Goal: Obtain resource: Download file/media

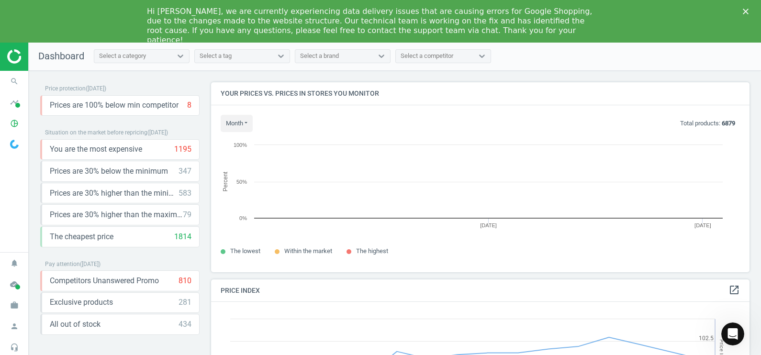
scroll to position [208, 548]
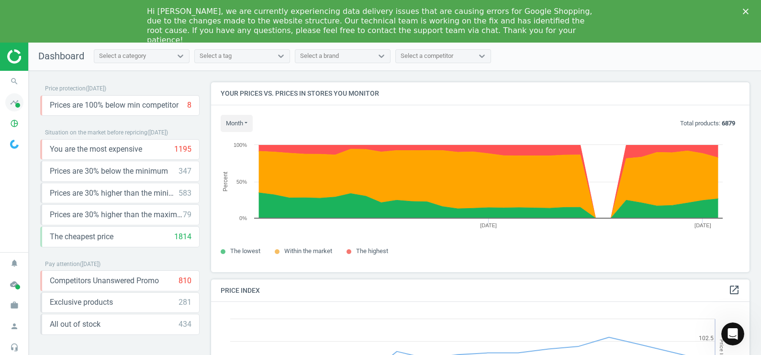
click at [16, 103] on span at bounding box center [17, 105] width 5 height 5
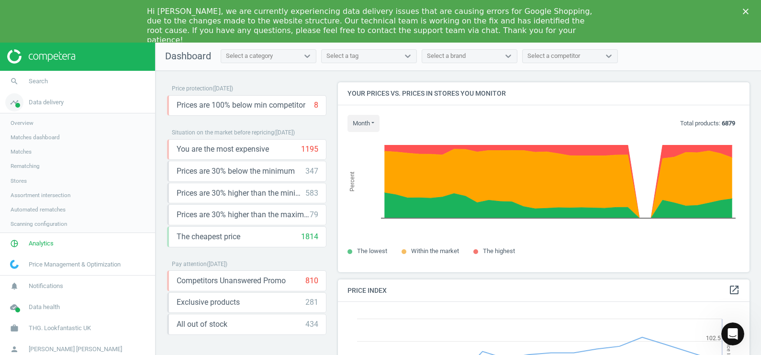
scroll to position [5, 5]
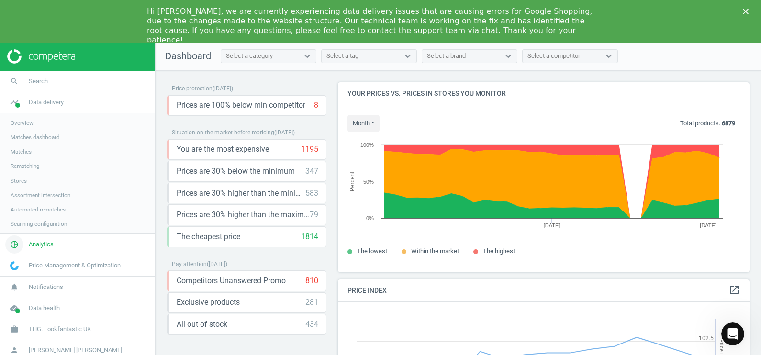
click at [61, 246] on link "pie_chart_outlined Analytics" at bounding box center [77, 244] width 155 height 21
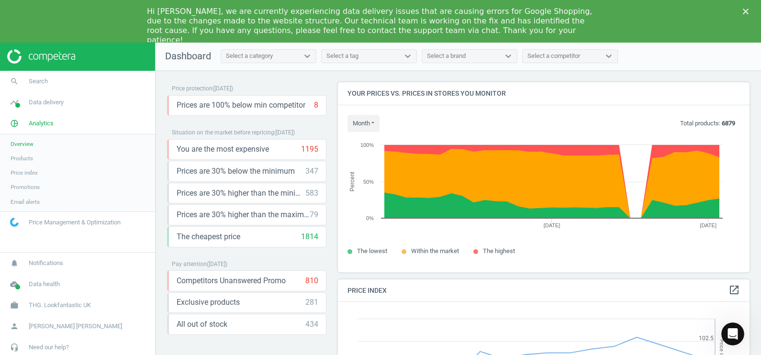
click at [22, 154] on link "Products" at bounding box center [77, 158] width 155 height 14
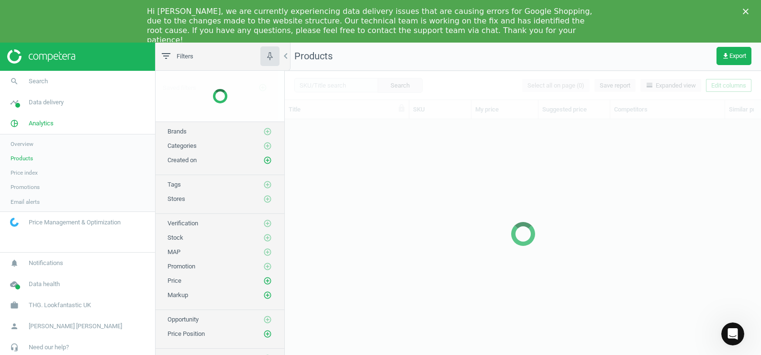
scroll to position [242, 467]
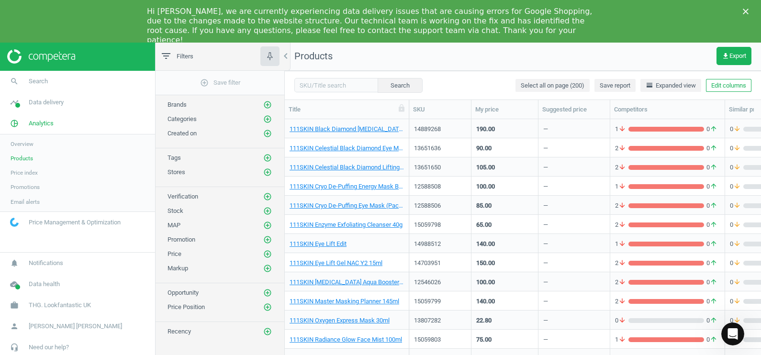
click at [22, 53] on img at bounding box center [41, 56] width 68 height 14
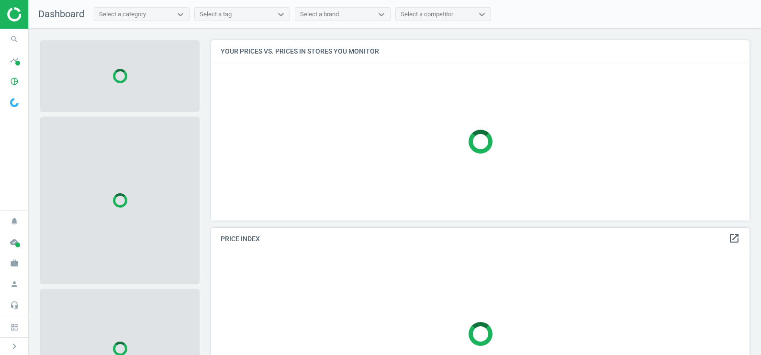
scroll to position [198, 548]
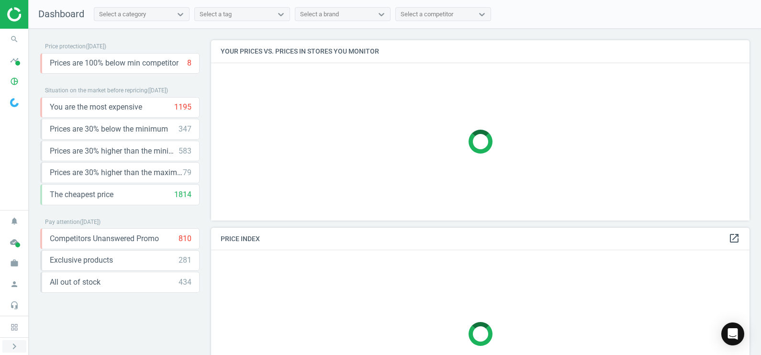
click at [14, 347] on icon "chevron_right" at bounding box center [14, 346] width 11 height 11
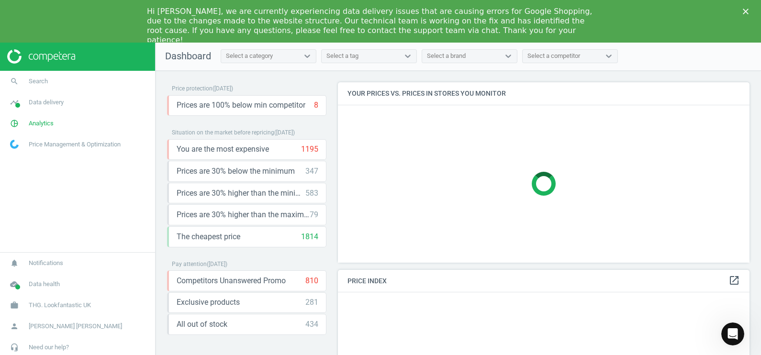
scroll to position [5, 5]
click at [64, 106] on span "Data delivery" at bounding box center [46, 102] width 35 height 9
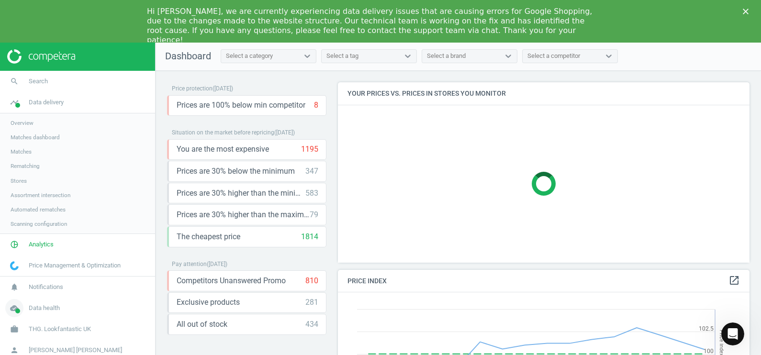
scroll to position [208, 421]
click at [48, 306] on span "Data health" at bounding box center [44, 308] width 31 height 9
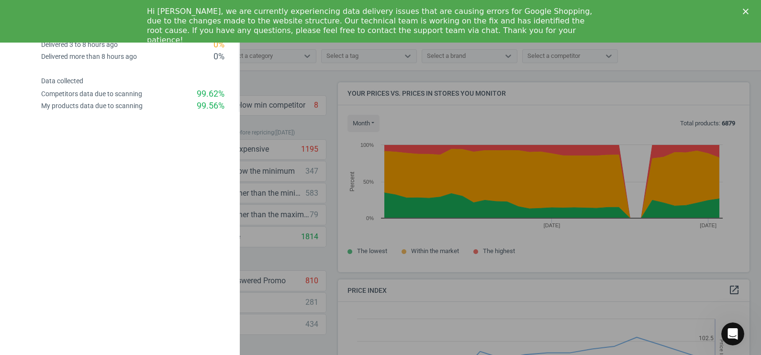
click at [745, 11] on polygon "Close" at bounding box center [746, 12] width 6 height 6
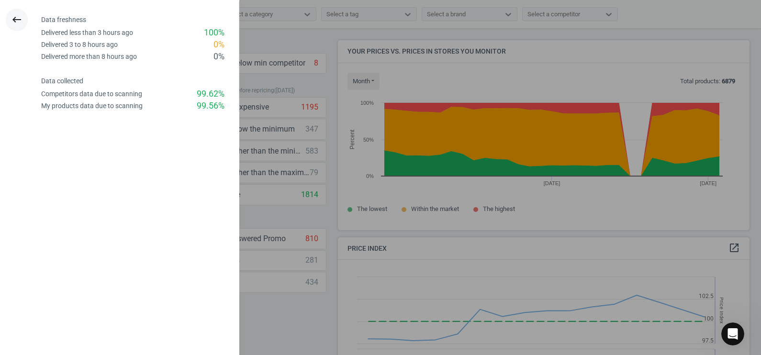
click at [16, 22] on icon "keyboard_backspace" at bounding box center [16, 19] width 11 height 11
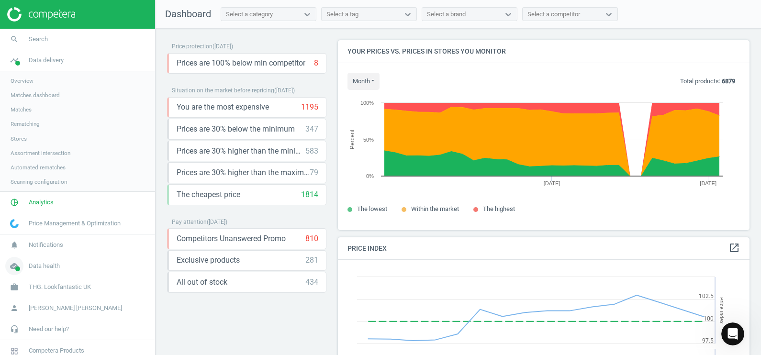
click at [86, 263] on link "cloud_done Data health" at bounding box center [77, 266] width 155 height 21
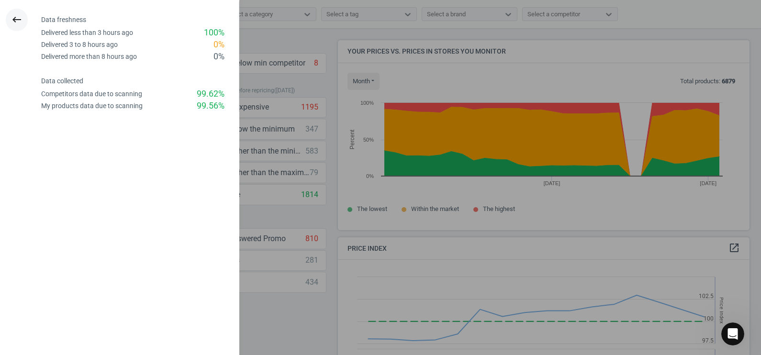
click at [12, 14] on icon "keyboard_backspace" at bounding box center [16, 19] width 11 height 11
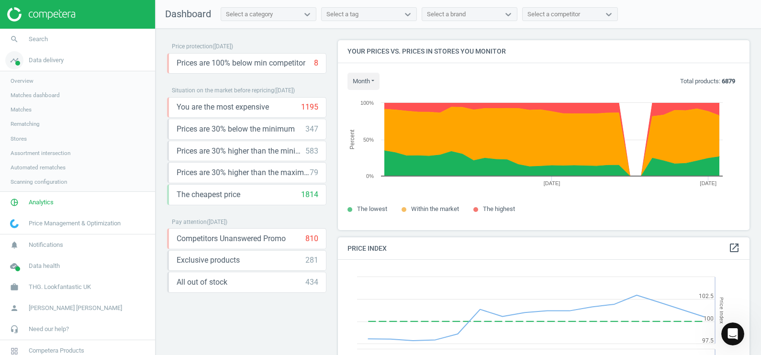
click at [16, 62] on span at bounding box center [17, 63] width 5 height 5
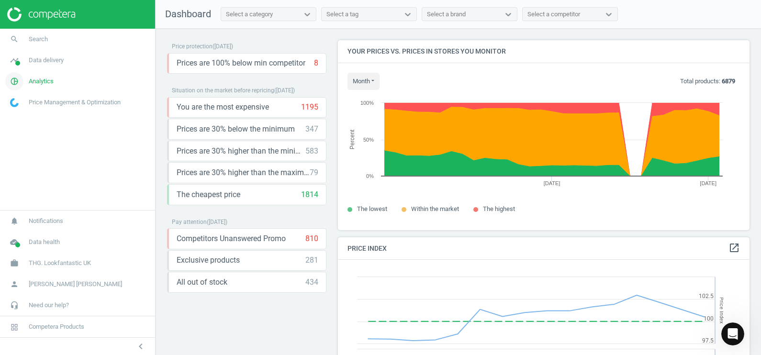
click at [25, 78] on span "pie_chart_outlined" at bounding box center [14, 81] width 29 height 21
click at [26, 117] on span "Products" at bounding box center [22, 117] width 23 height 8
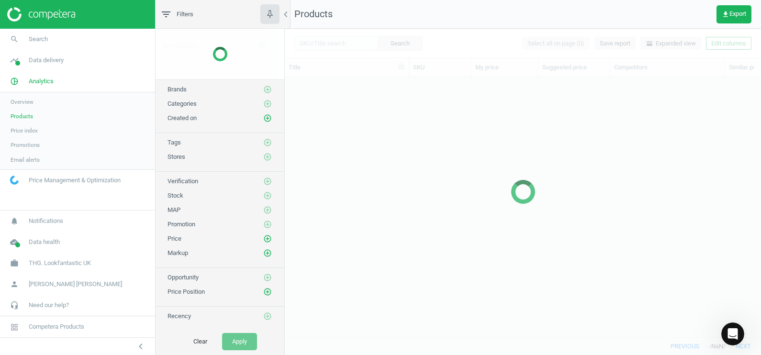
scroll to position [242, 467]
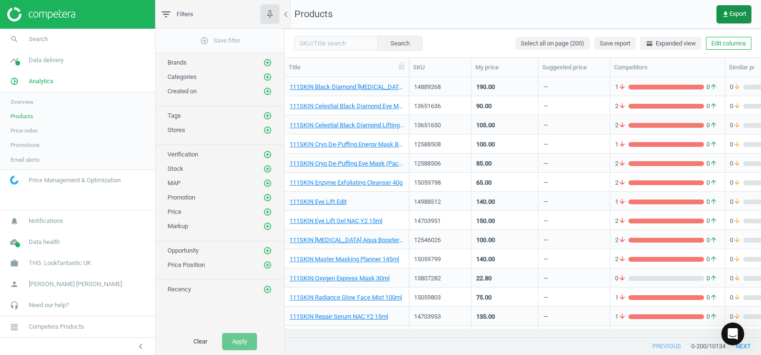
click at [736, 16] on span "get_app Export" at bounding box center [734, 15] width 24 height 8
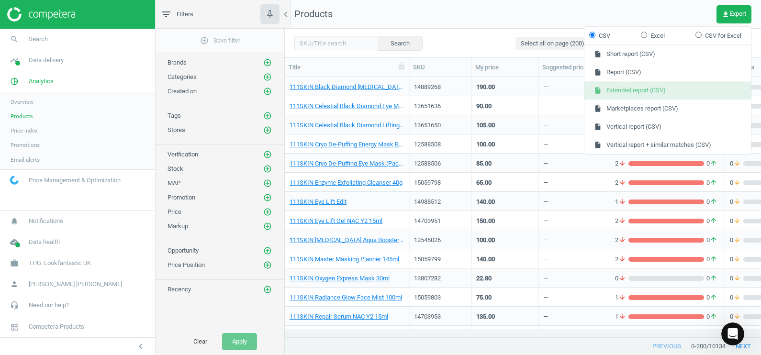
click at [690, 98] on button "insert_drive_file Extended report (CSV)" at bounding box center [668, 91] width 167 height 18
